Goal: Information Seeking & Learning: Learn about a topic

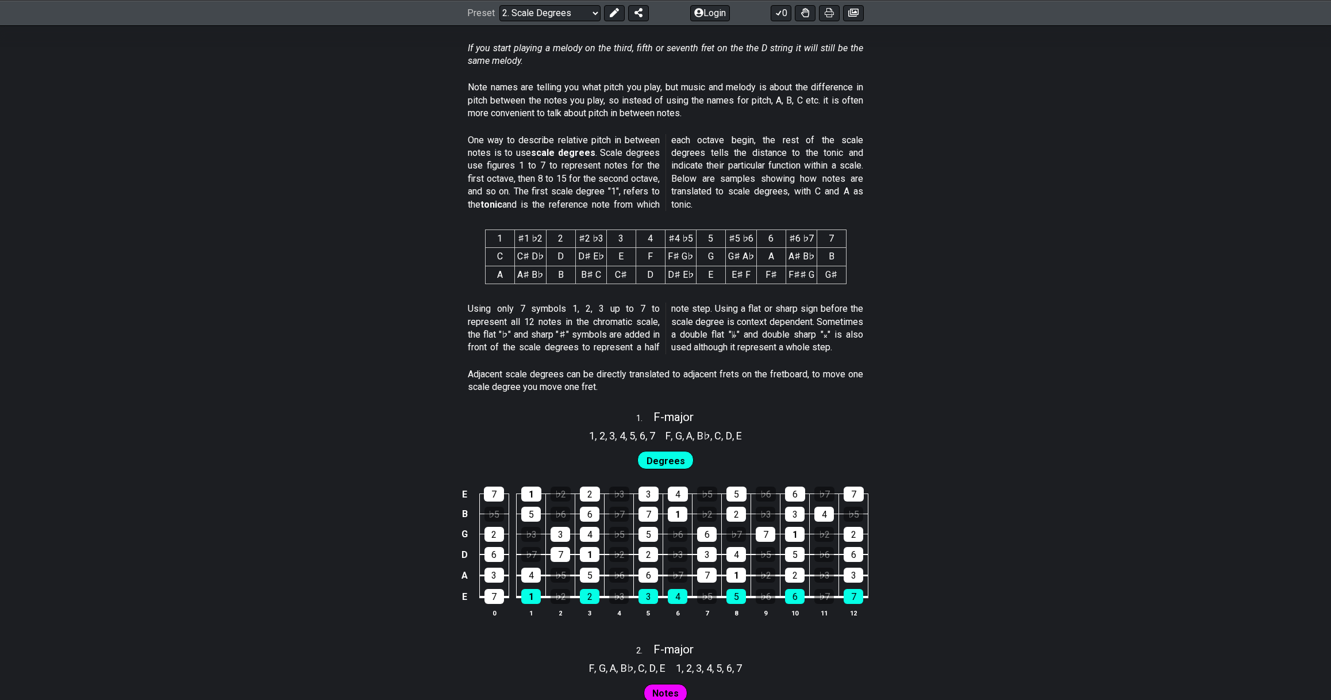
scroll to position [632, 0]
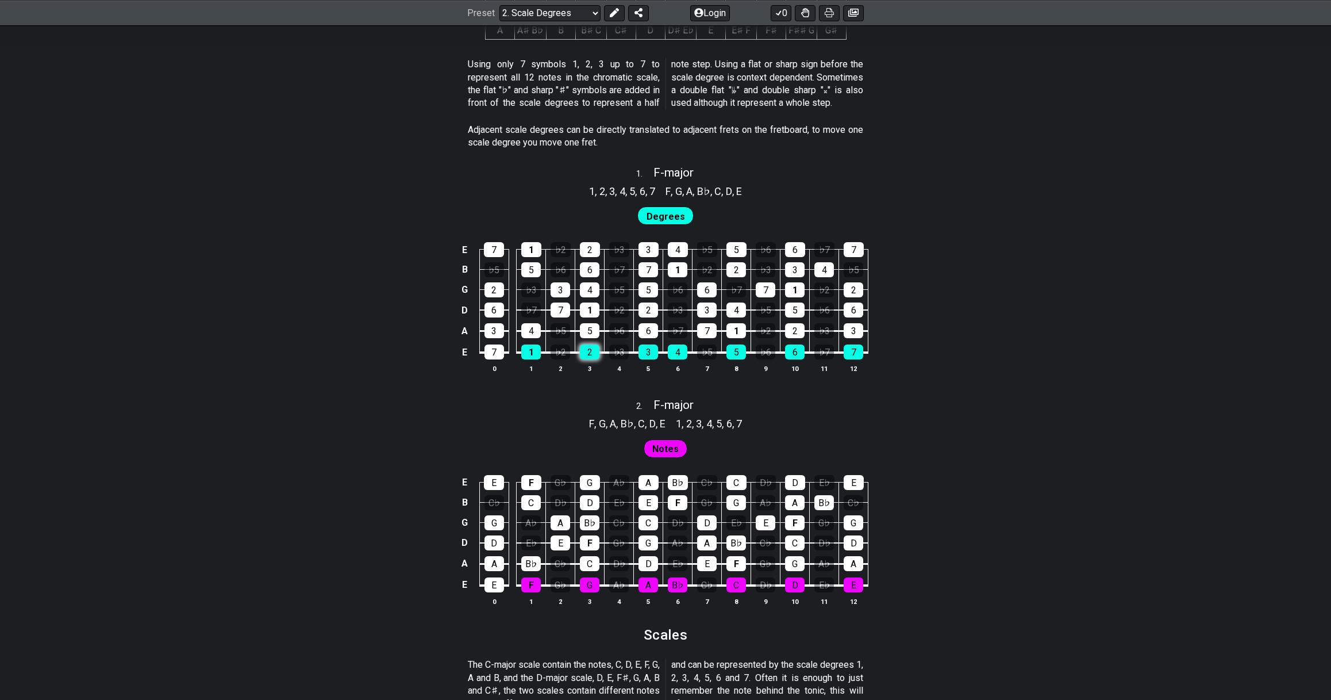
click at [587, 354] on div "2" at bounding box center [590, 351] width 20 height 15
click at [536, 348] on div "1" at bounding box center [531, 351] width 20 height 15
click at [534, 351] on div "1" at bounding box center [531, 351] width 20 height 15
click at [573, 352] on table "E 7 1 ♭2 2 ♭3 3 4 ♭5 5 ♭6 6 ♭7 7 B ♭5 5 ♭6 6 ♭7 7 1 ♭2 2 ♭3 3 4 ♭5 G 2 ♭3 3 4 ♭…" at bounding box center [663, 296] width 411 height 135
click at [584, 351] on div "2" at bounding box center [590, 351] width 20 height 15
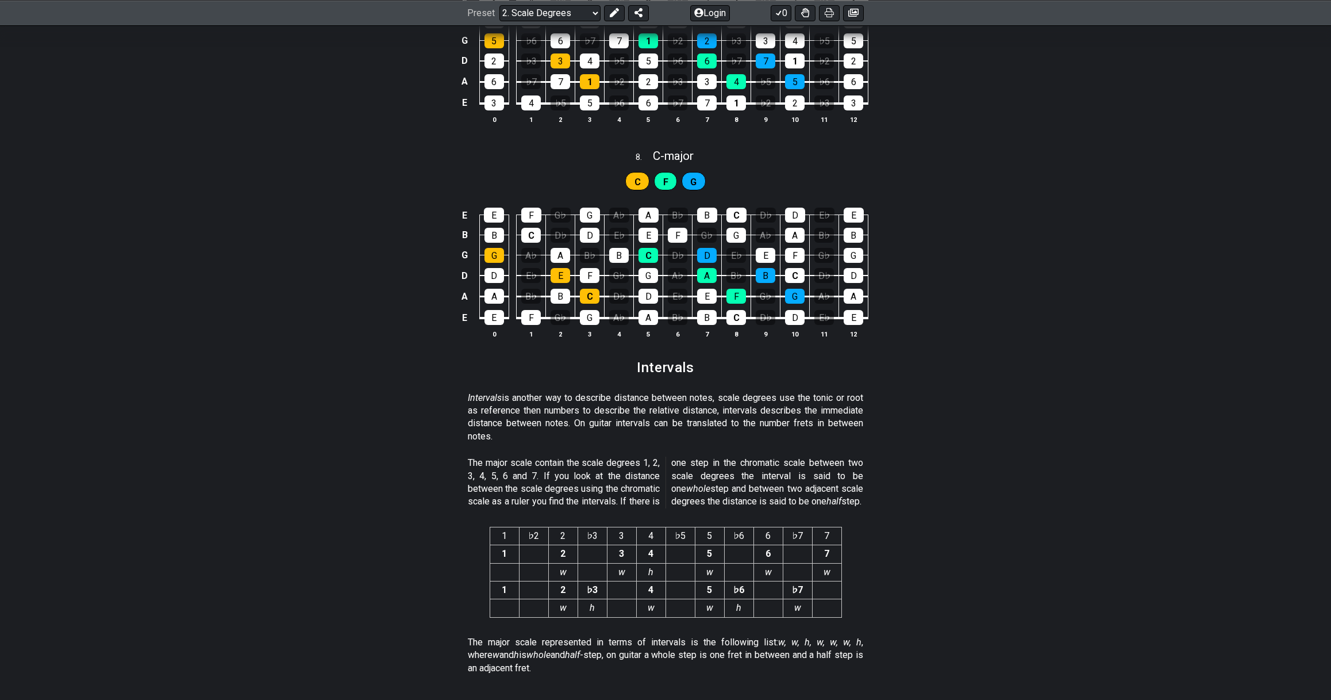
scroll to position [2595, 0]
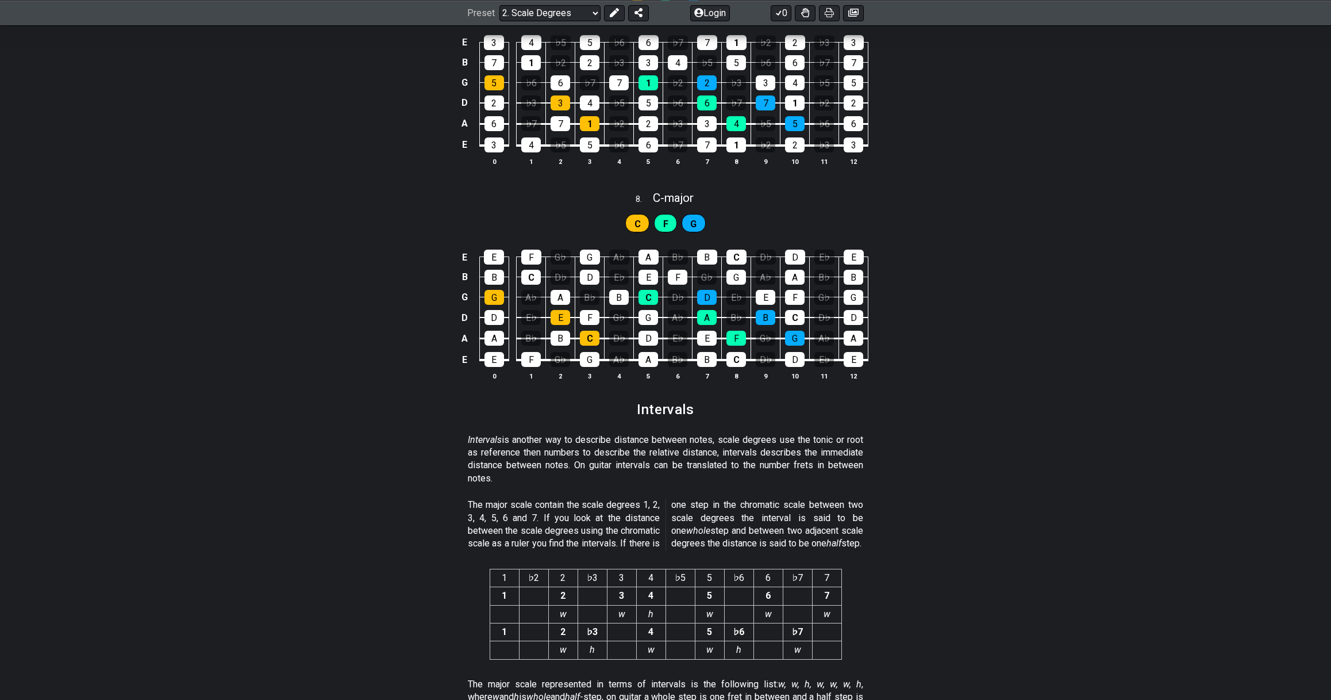
click at [665, 217] on span "F" at bounding box center [665, 224] width 5 height 17
click at [693, 224] on span "G" at bounding box center [693, 224] width 6 height 17
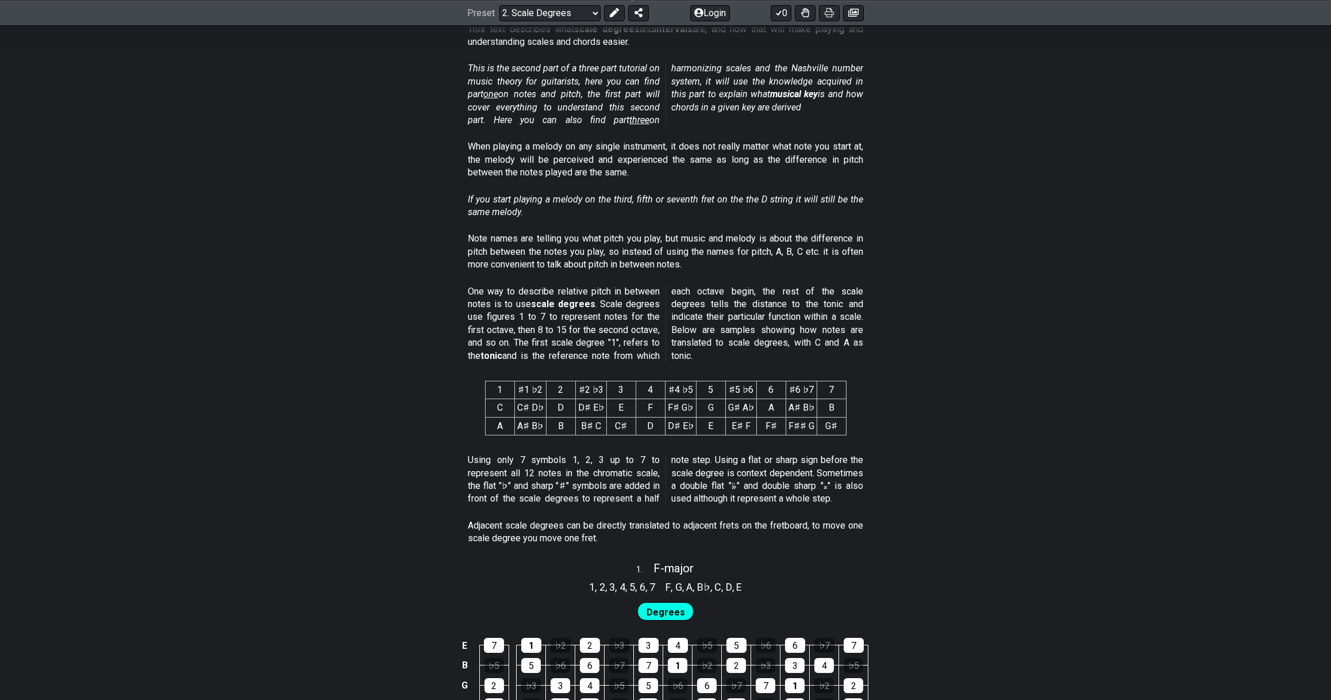
scroll to position [0, 0]
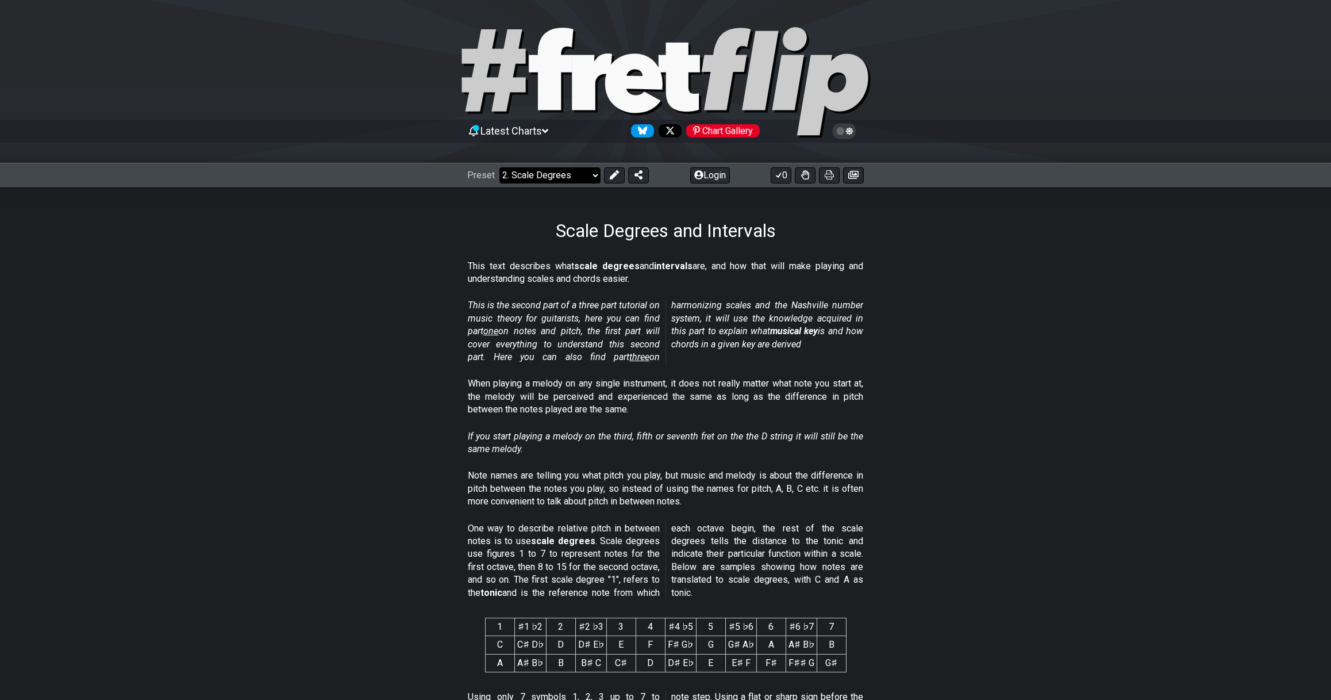
click at [551, 179] on select "Welcome to #fretflip! Initial Preset Custom Preset Minor Pentatonic Major Penta…" at bounding box center [550, 175] width 101 height 16
click at [500, 167] on select "Welcome to #fretflip! Initial Preset Custom Preset Minor Pentatonic Major Penta…" at bounding box center [550, 175] width 101 height 16
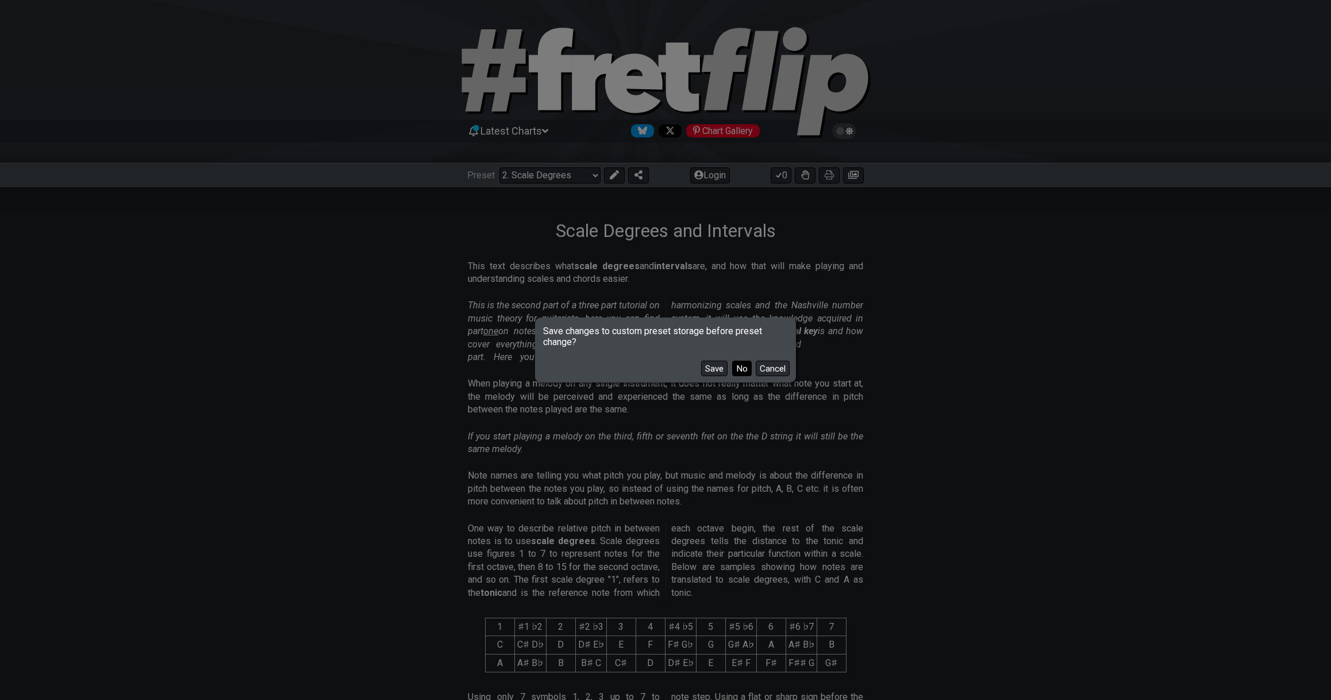
click at [744, 367] on button "No" at bounding box center [742, 368] width 20 height 16
select select "/major-pentatonic"
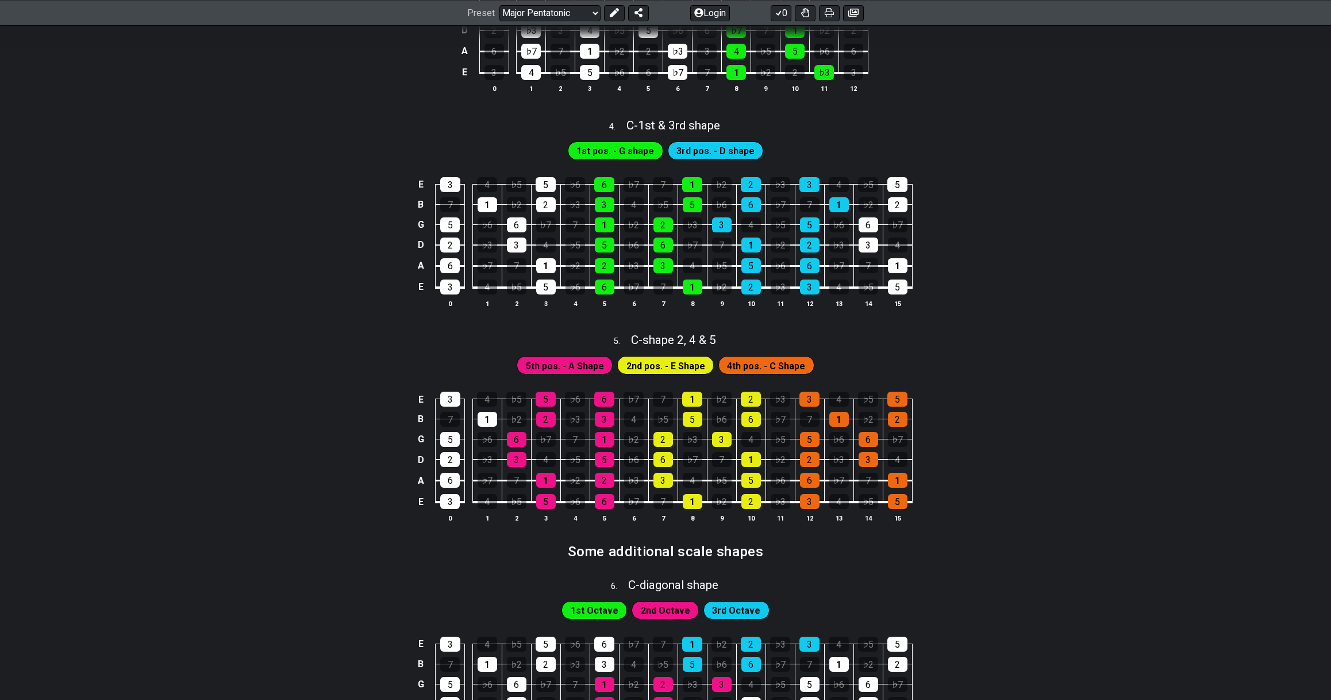
scroll to position [1092, 0]
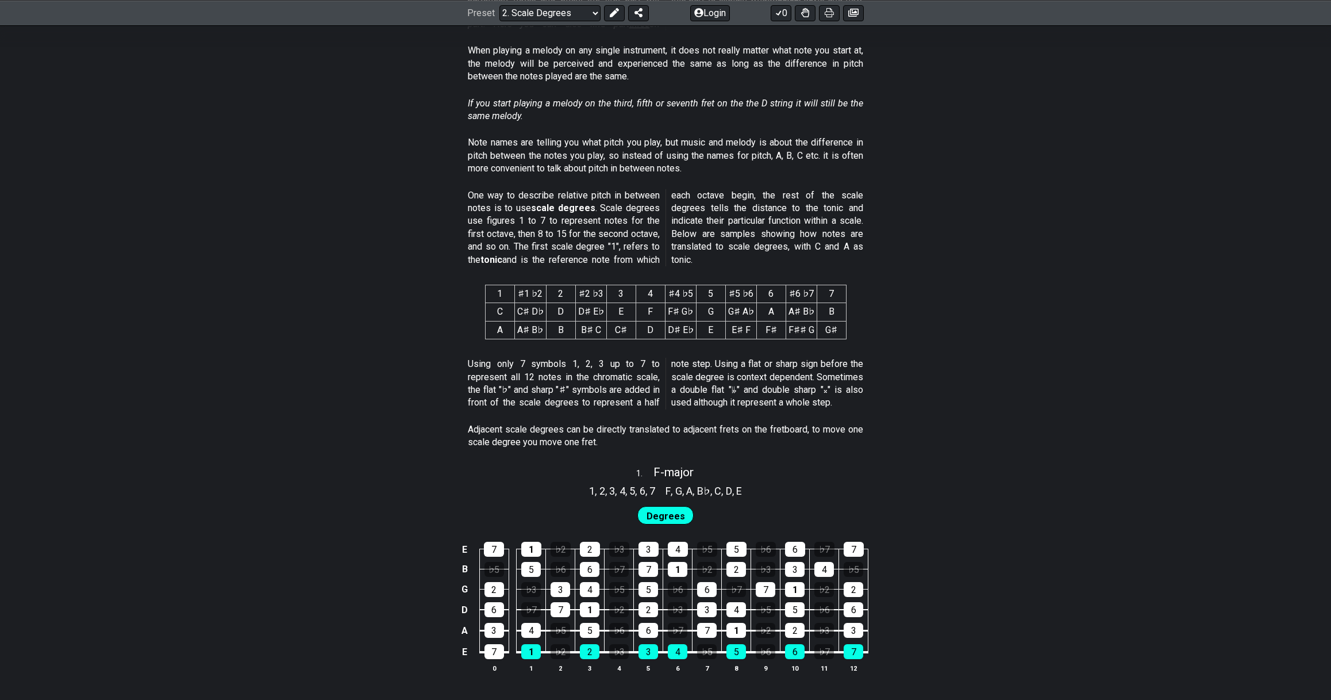
scroll to position [345, 0]
